Goal: Task Accomplishment & Management: Manage account settings

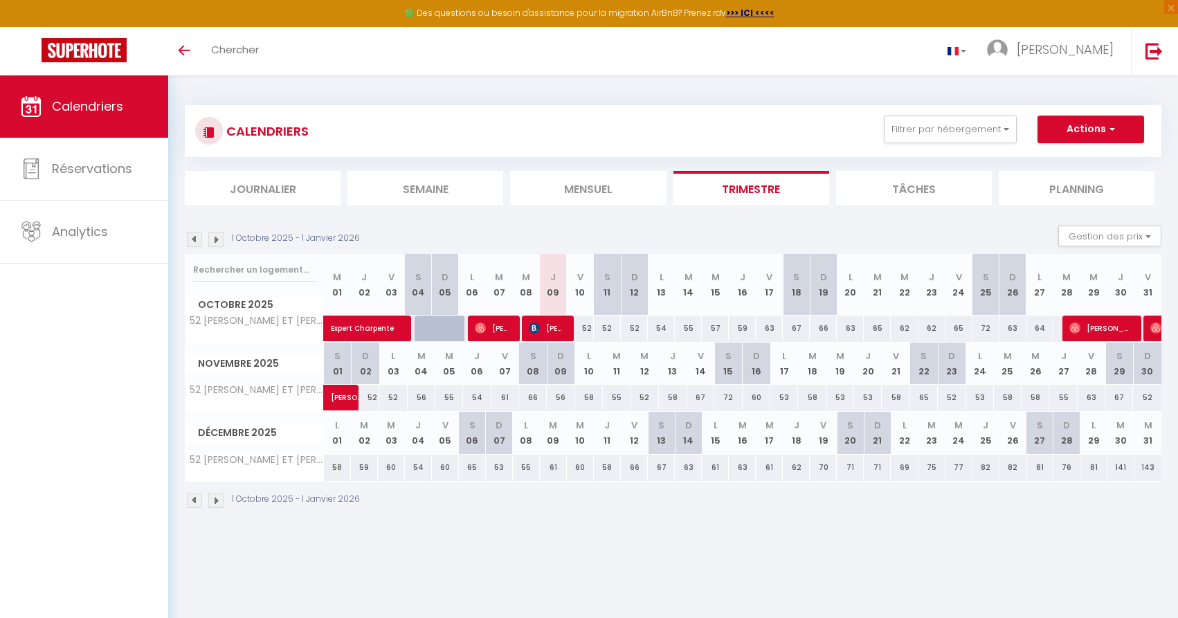
select select
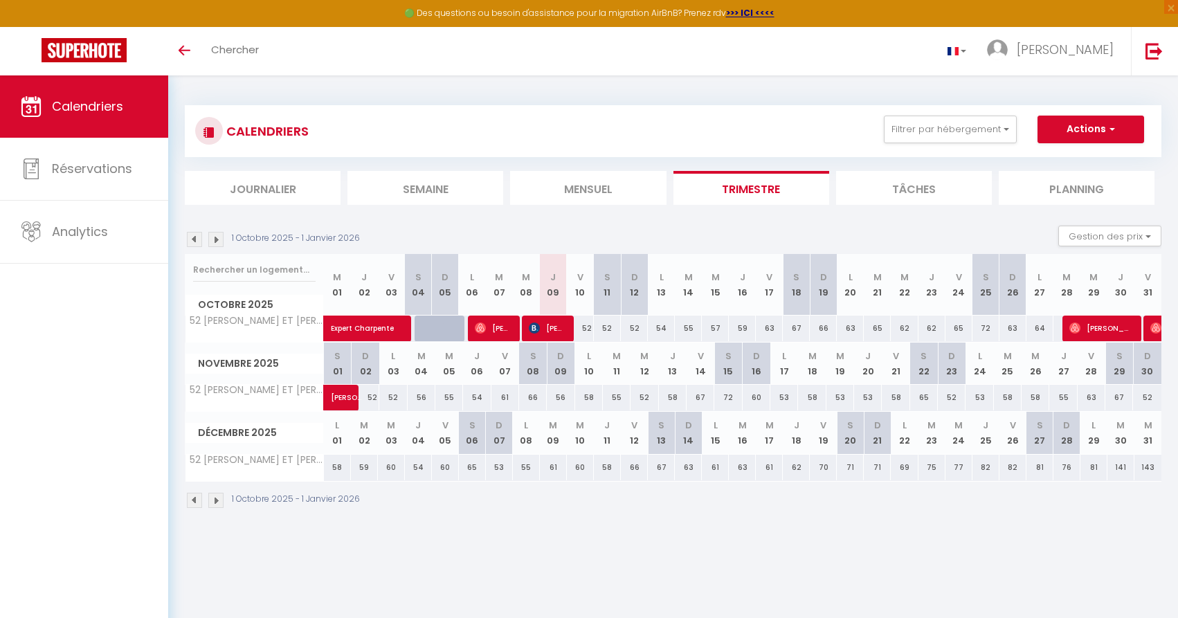
select select
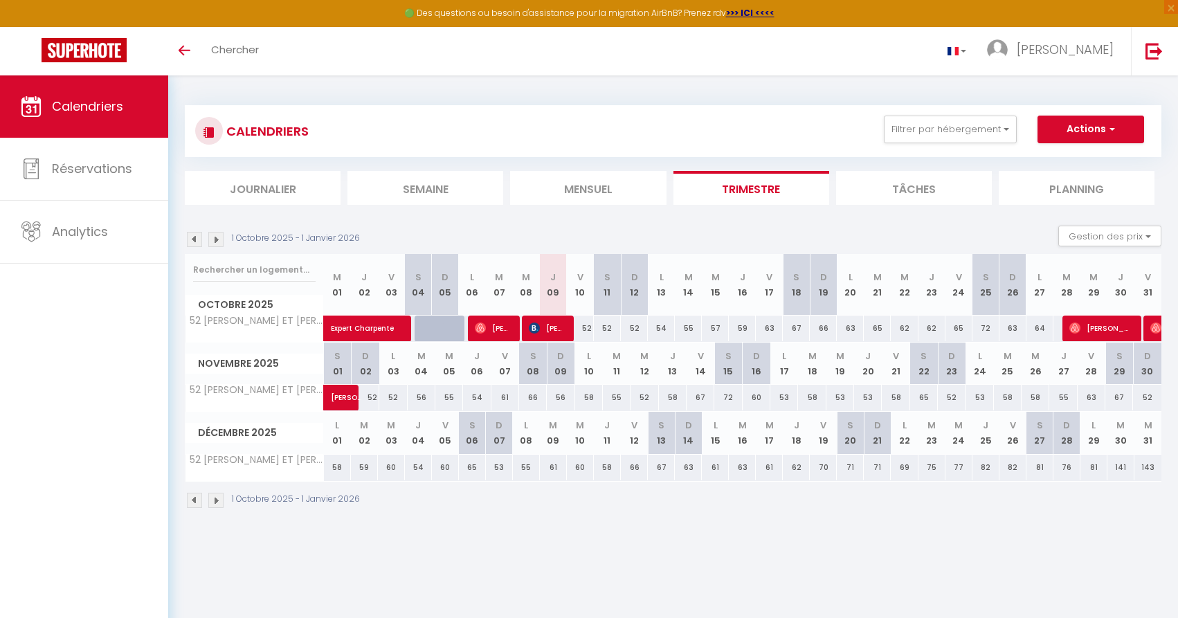
select select
click at [1154, 326] on img at bounding box center [1156, 328] width 11 height 11
select select "OK"
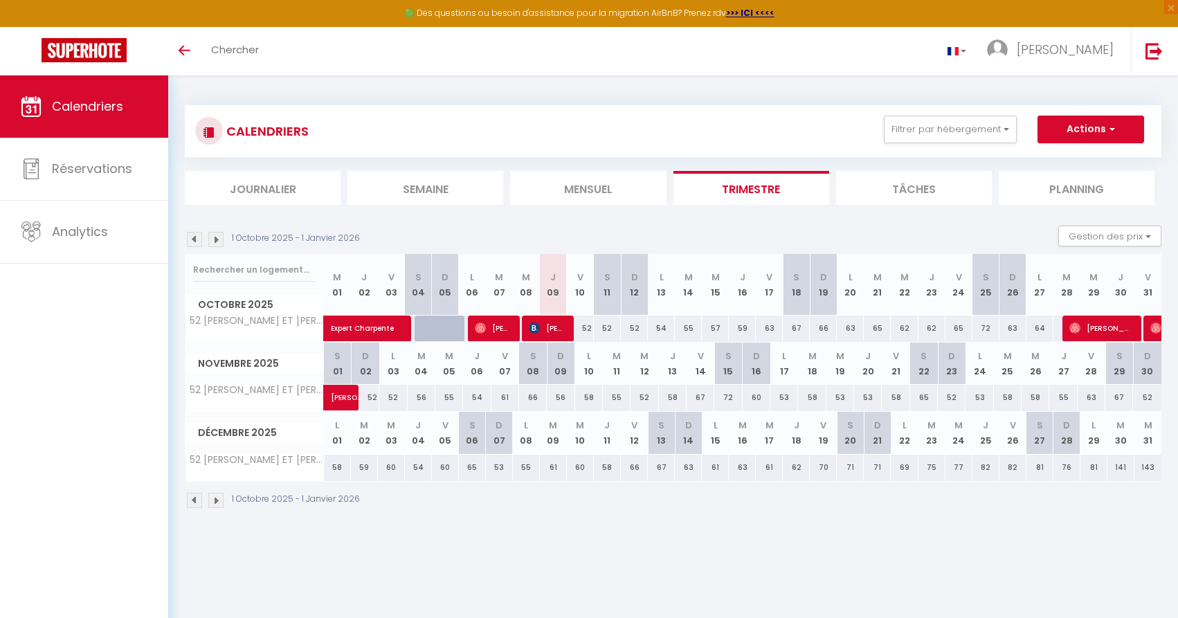
select select "1"
select select "0"
select select "1"
select select
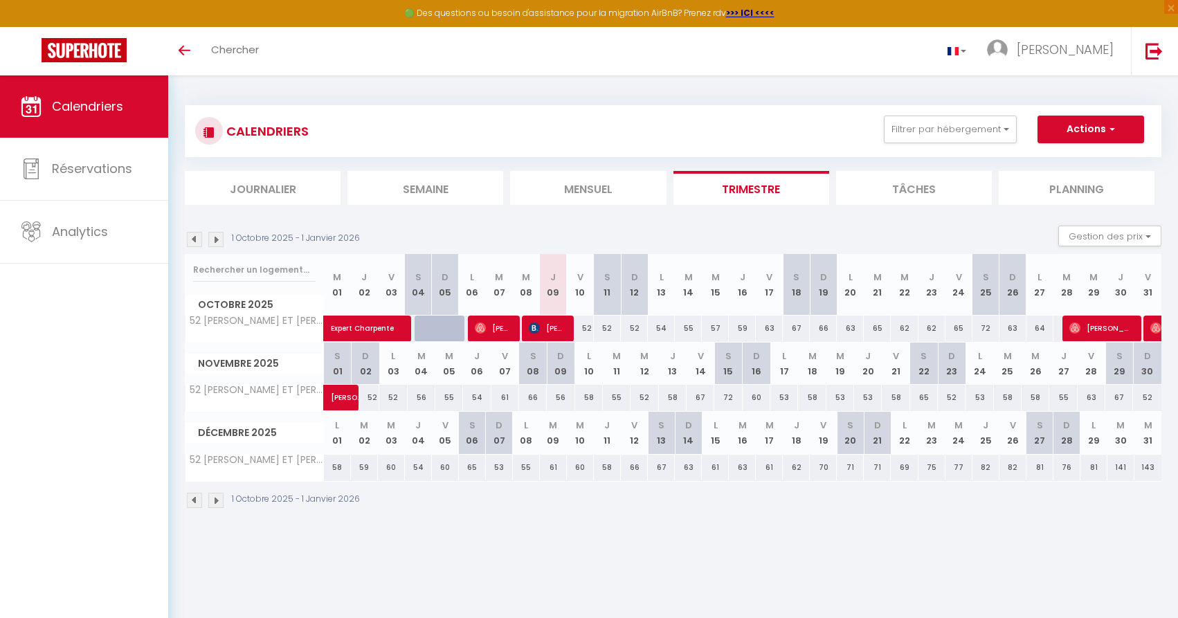
select select
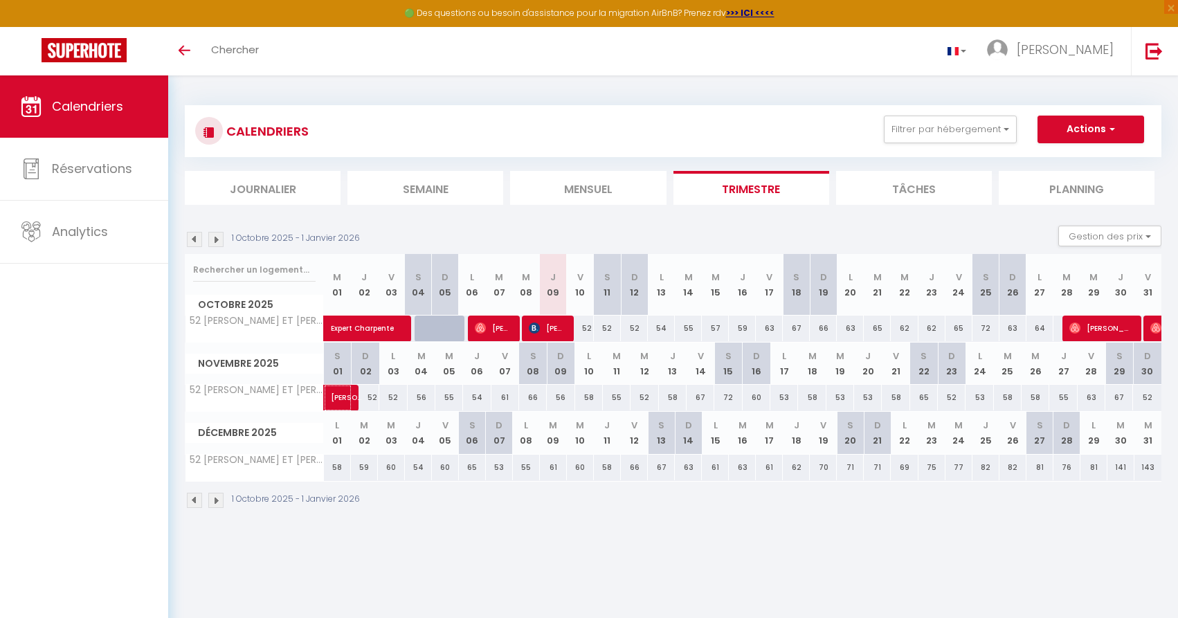
click at [343, 400] on span "[PERSON_NAME]" at bounding box center [347, 390] width 32 height 26
select select "OK"
select select "1"
select select "0"
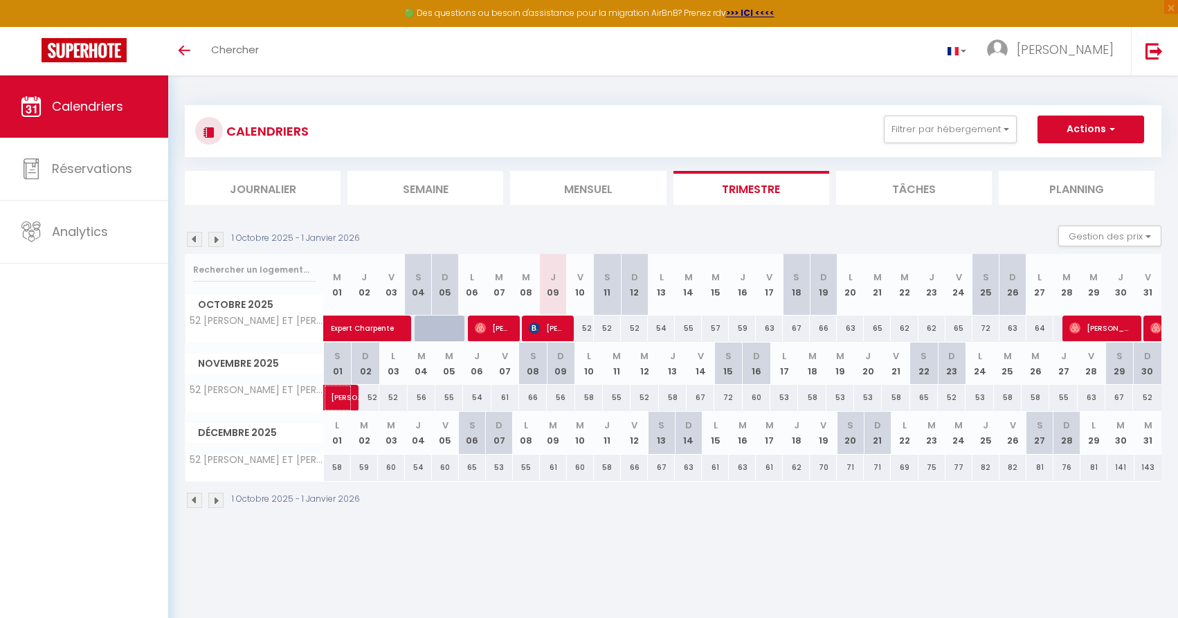
select select "1"
select select
